Goal: Transaction & Acquisition: Register for event/course

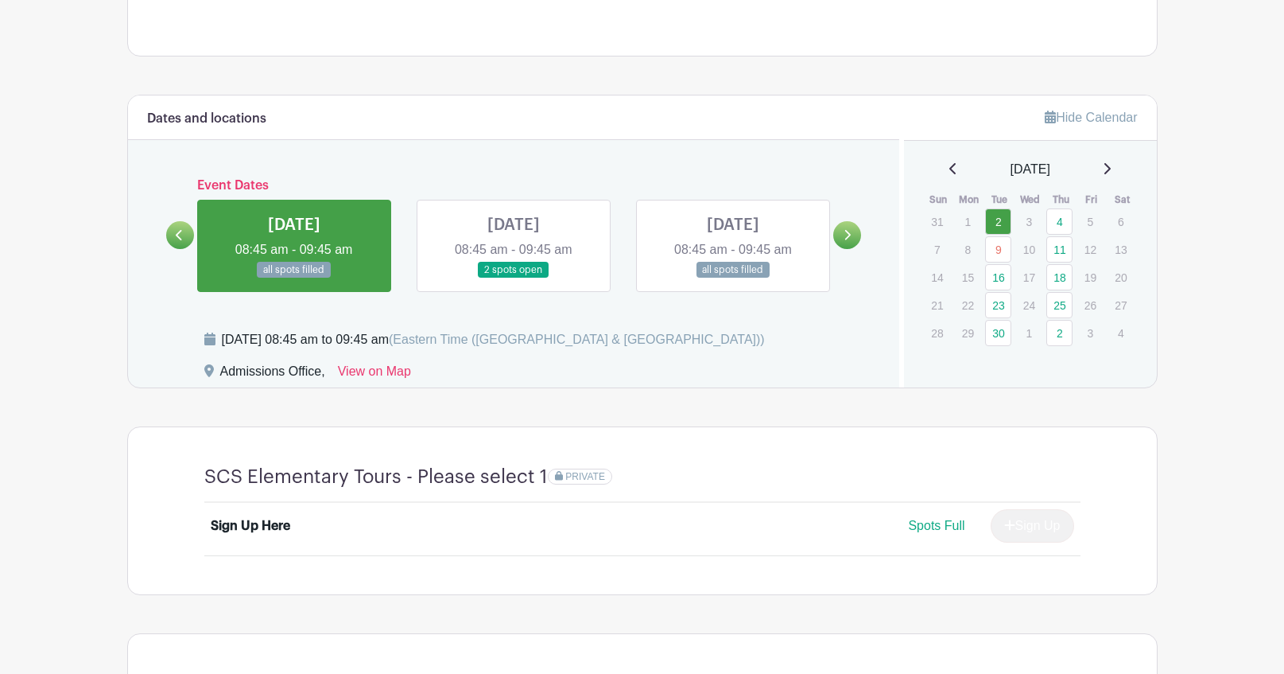
scroll to position [875, 0]
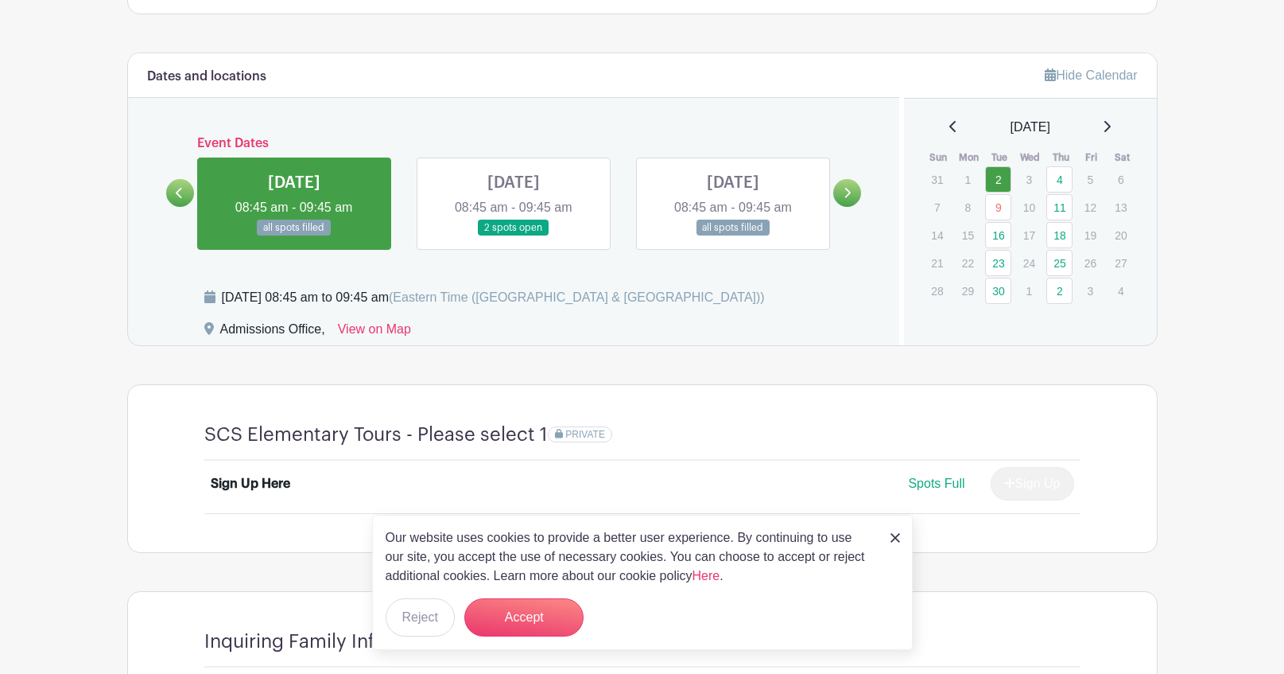
click at [888, 530] on div "Our website uses cookies to provide a better user experience. By continuing to …" at bounding box center [642, 582] width 541 height 135
click at [891, 533] on img at bounding box center [896, 538] width 10 height 10
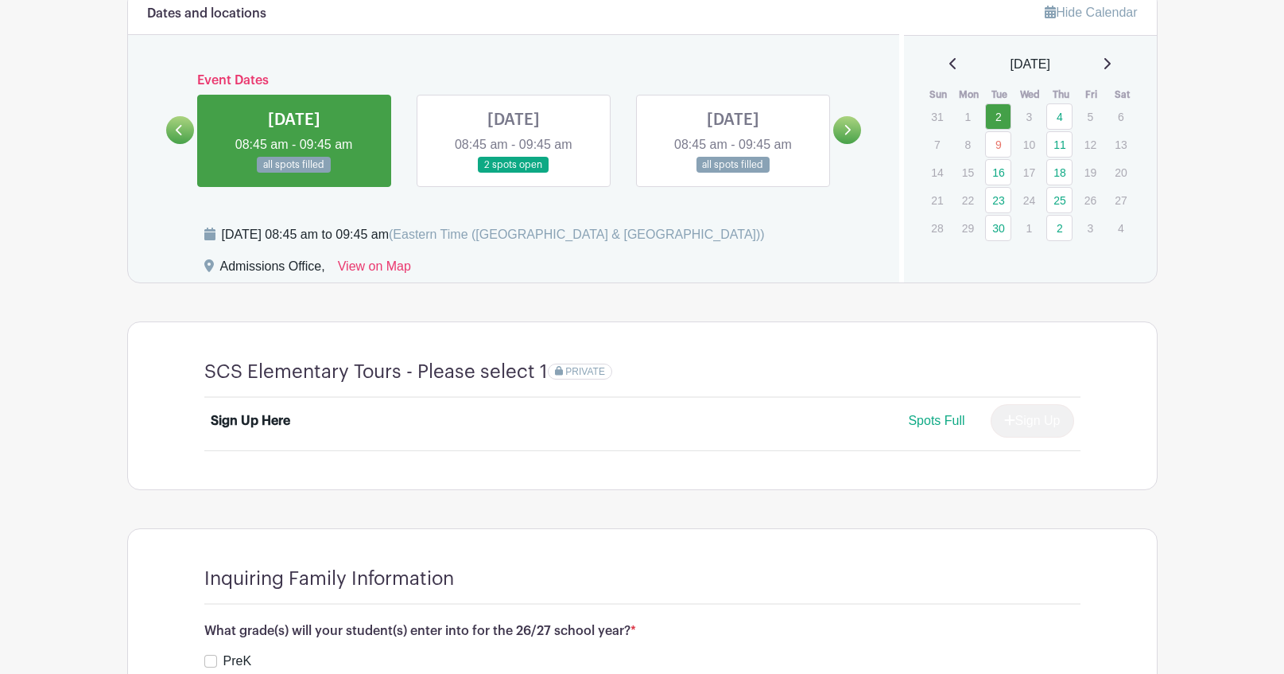
scroll to position [898, 0]
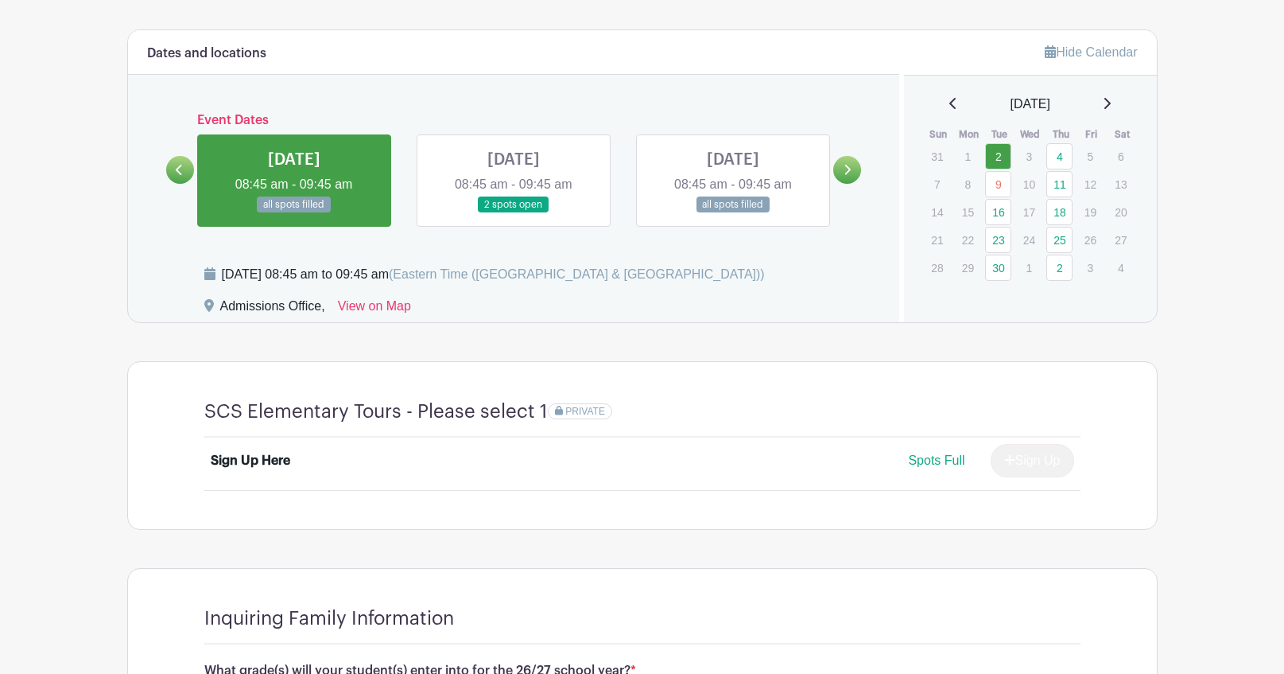
click at [845, 169] on icon at bounding box center [847, 170] width 7 height 12
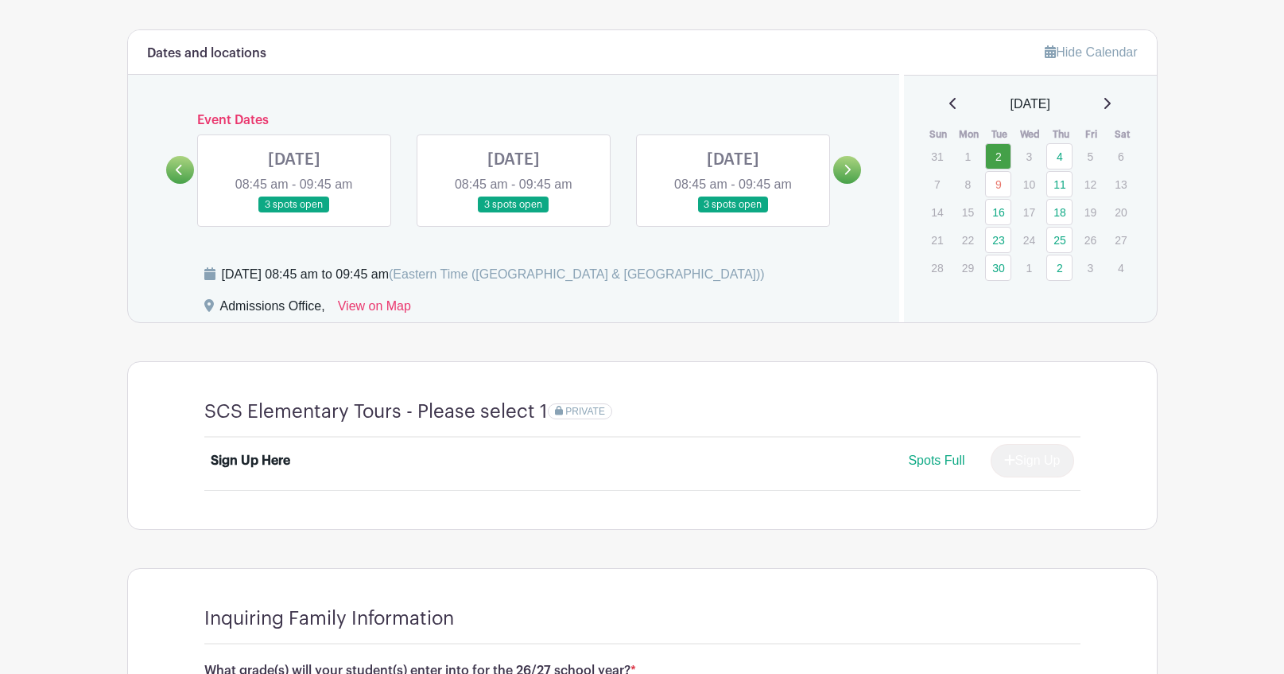
click at [845, 169] on icon at bounding box center [847, 170] width 7 height 12
click at [846, 169] on icon at bounding box center [847, 170] width 7 height 12
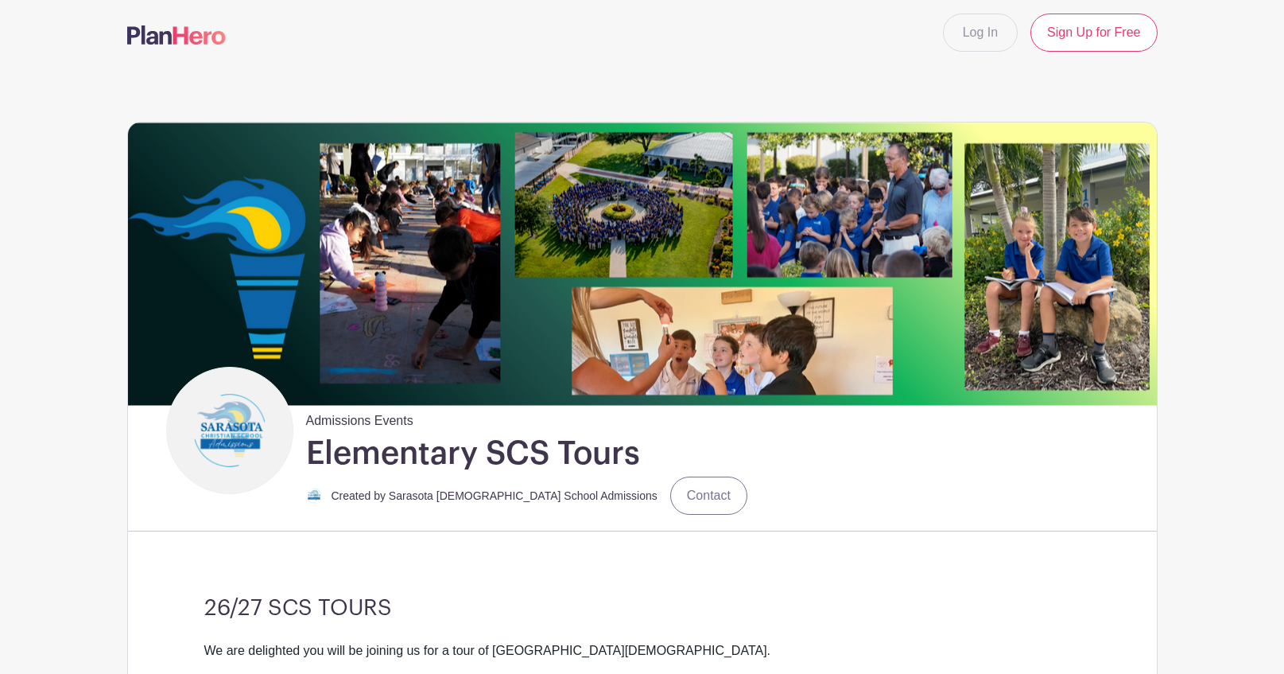
scroll to position [0, 0]
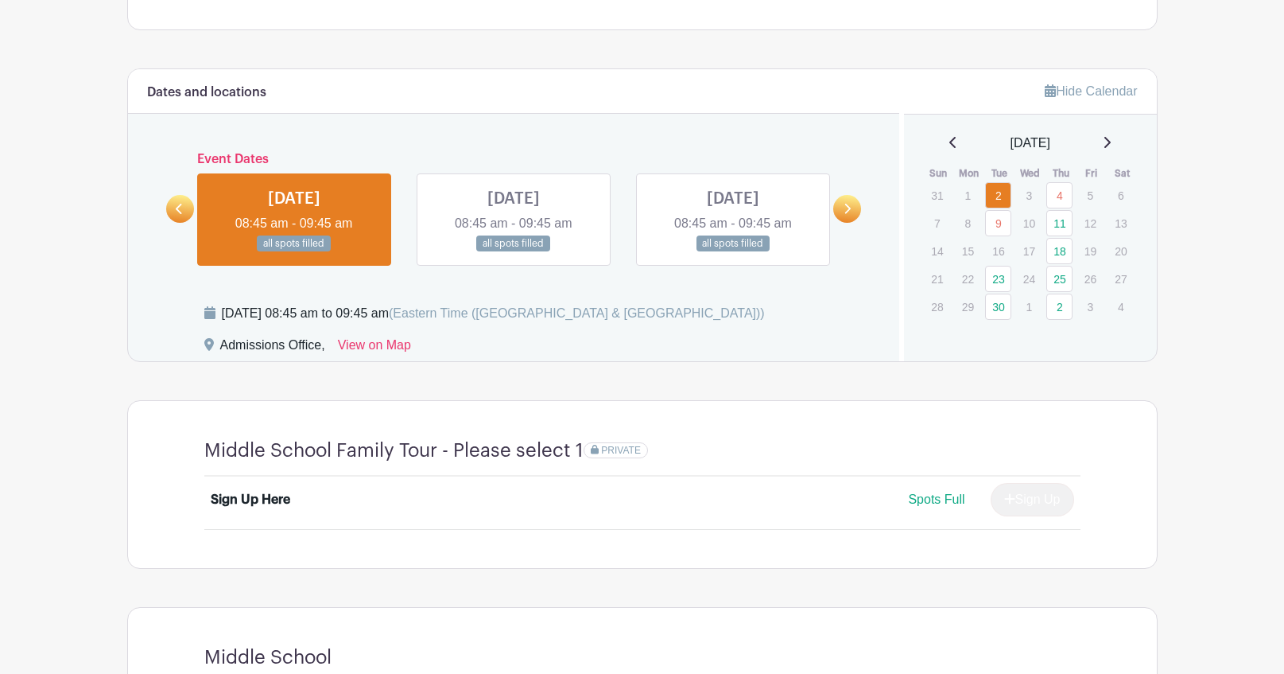
scroll to position [875, 0]
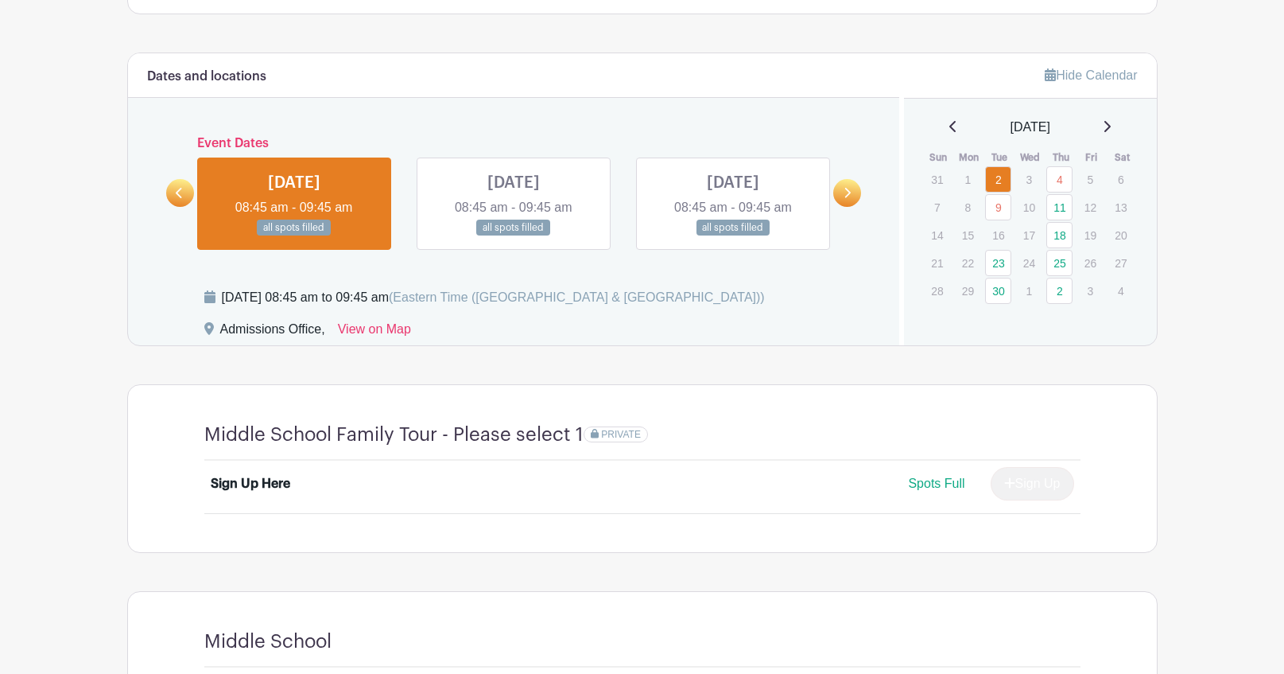
click at [848, 194] on icon at bounding box center [847, 193] width 7 height 12
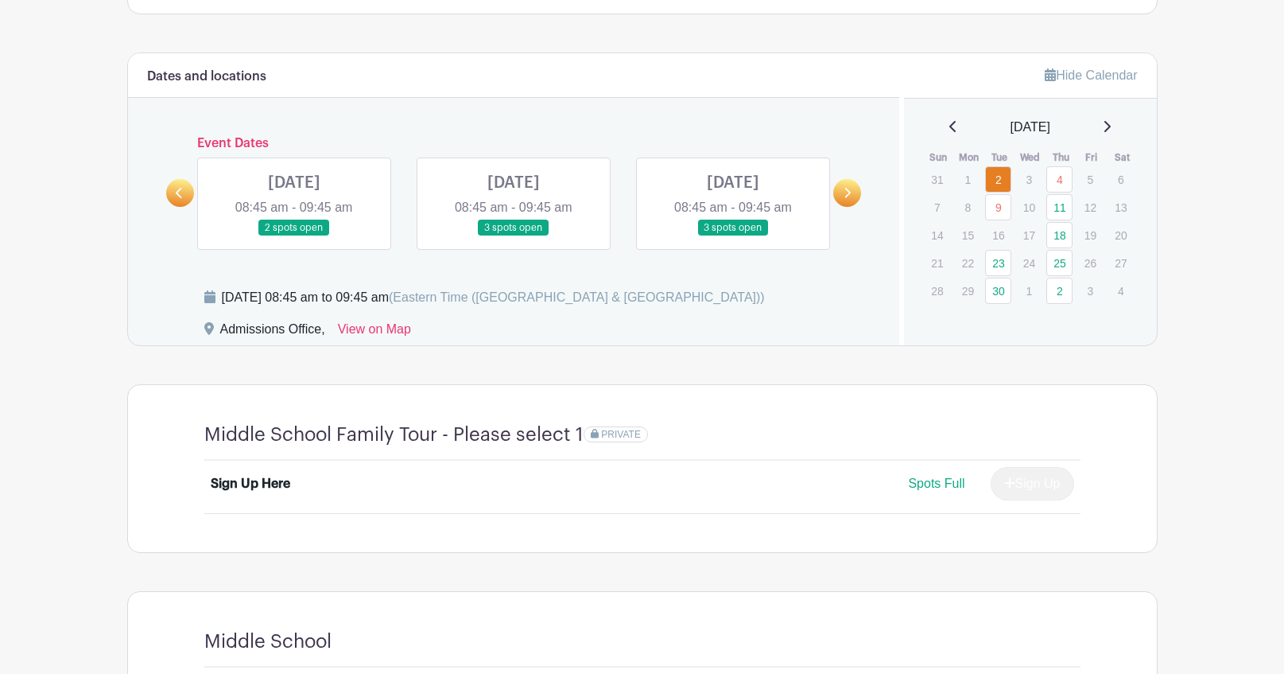
click at [849, 196] on icon at bounding box center [847, 193] width 7 height 12
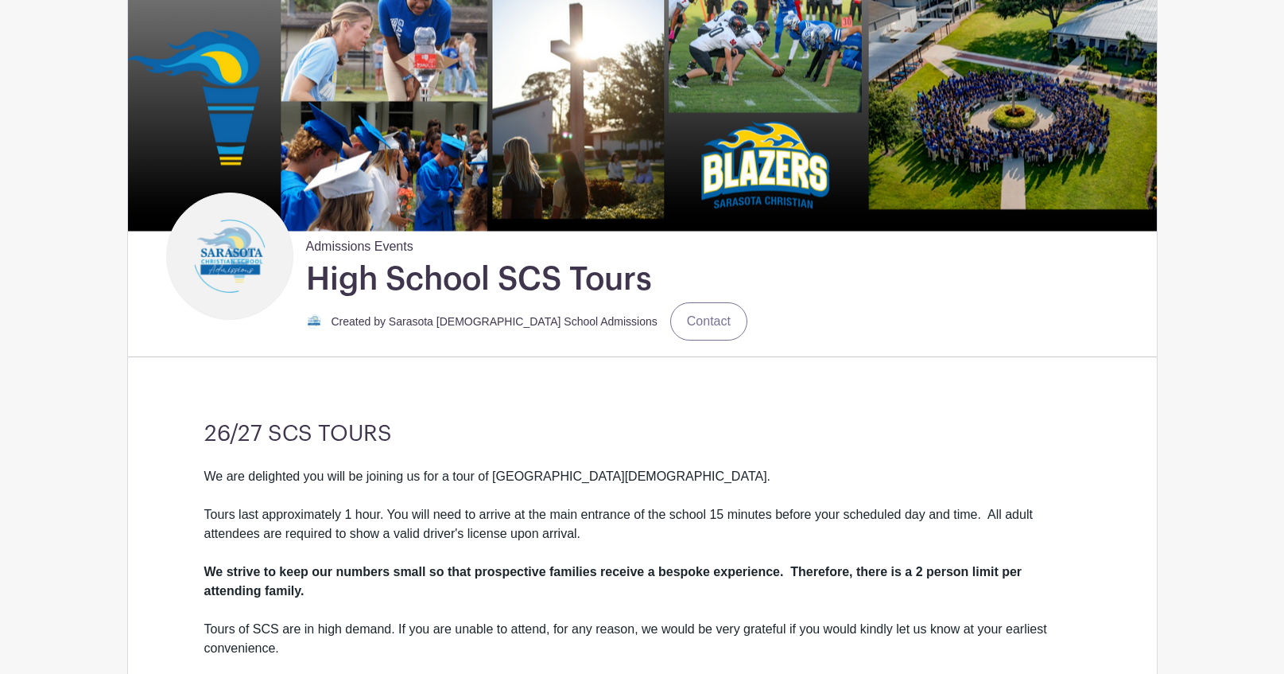
scroll to position [80, 0]
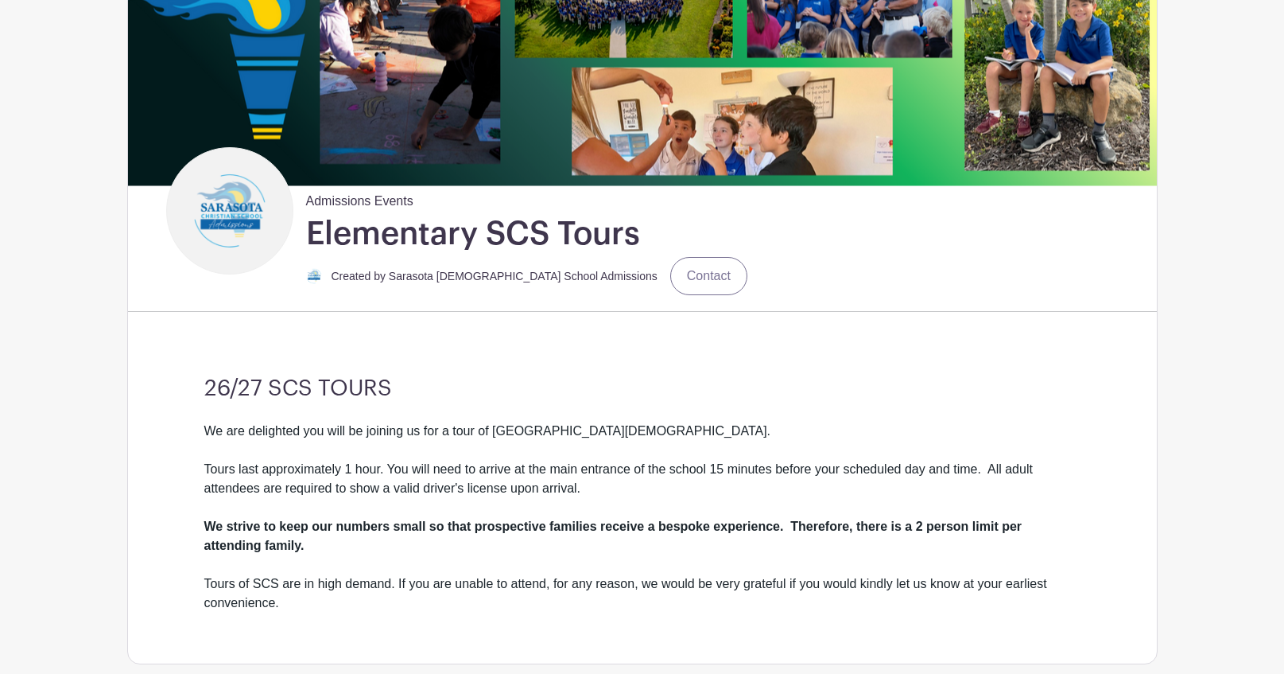
scroll to position [80, 0]
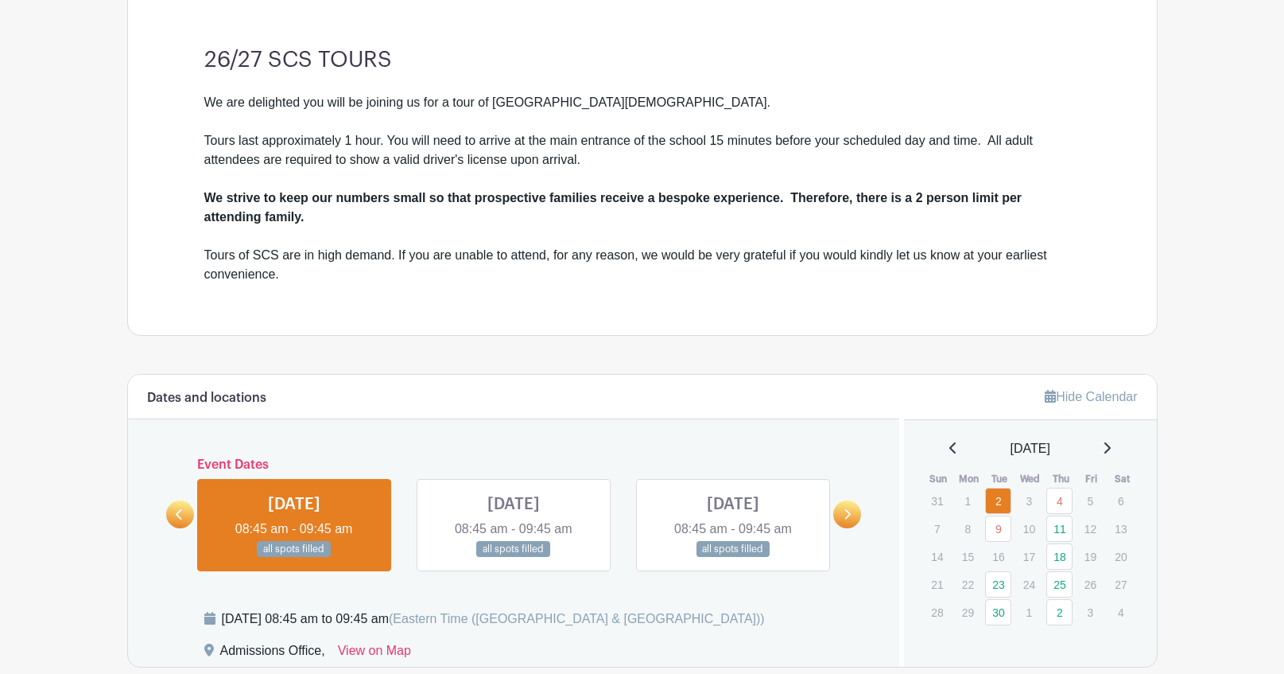
scroll to position [557, 0]
